Goal: Check status: Check status

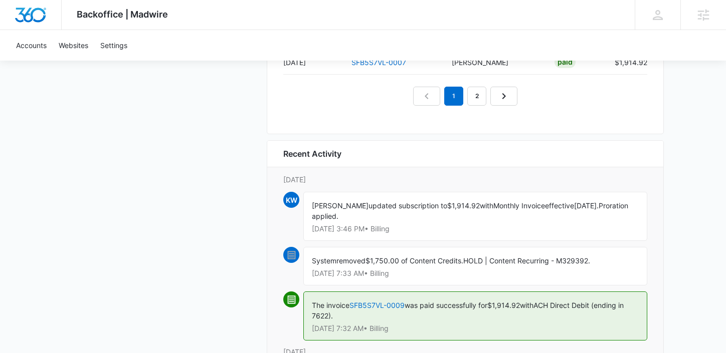
scroll to position [1241, 0]
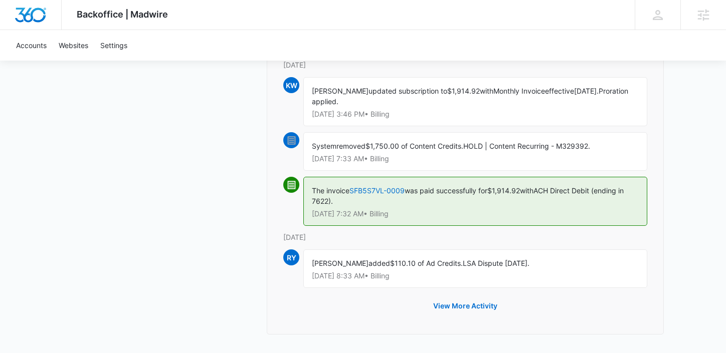
drag, startPoint x: 415, startPoint y: 217, endPoint x: 298, endPoint y: 184, distance: 121.5
click at [298, 184] on div "The invoice SFB5S7VL-0009 was paid successfully for $1,914.92 with ACH Direct D…" at bounding box center [465, 204] width 364 height 55
click at [455, 217] on div "The invoice SFB5S7VL-0009 was paid successfully for $1,914.92 with ACH Direct D…" at bounding box center [475, 201] width 344 height 49
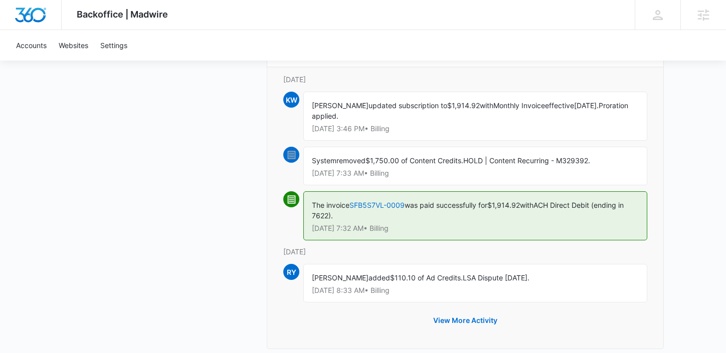
scroll to position [1227, 0]
drag, startPoint x: 494, startPoint y: 199, endPoint x: 526, endPoint y: 208, distance: 33.9
click at [526, 209] on div "The invoice SFB5S7VL-0009 was paid successfully for $1,914.92 with ACH Direct D…" at bounding box center [475, 215] width 344 height 49
click at [404, 228] on p "Oct 7 at 7:32 AM • Billing" at bounding box center [475, 228] width 327 height 7
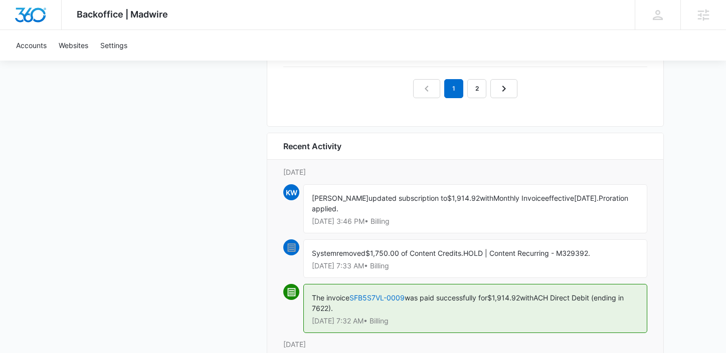
scroll to position [1132, 0]
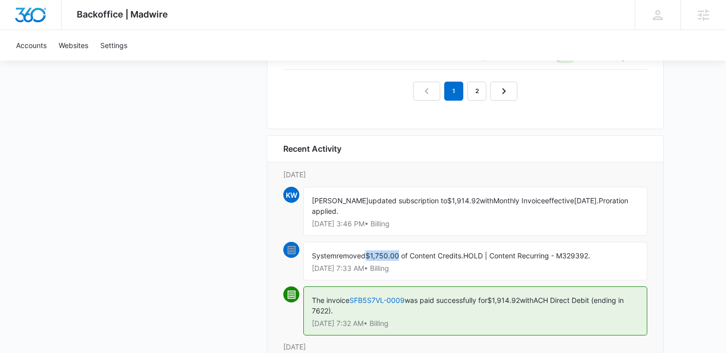
drag, startPoint x: 370, startPoint y: 256, endPoint x: 401, endPoint y: 257, distance: 31.6
click at [401, 258] on span "$1,750.00 of Content Credits." at bounding box center [414, 256] width 98 height 9
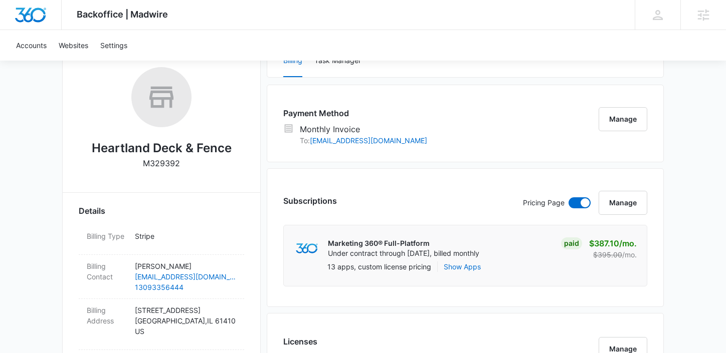
scroll to position [90, 0]
